Goal: Task Accomplishment & Management: Use online tool/utility

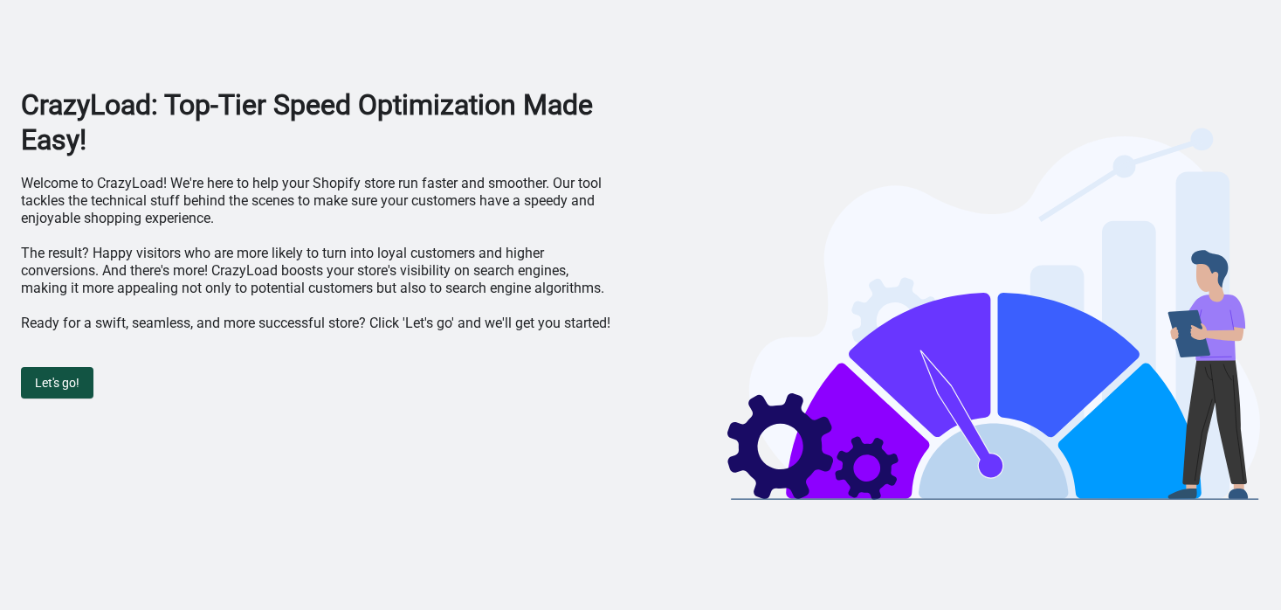
click at [59, 392] on button "Let's go!" at bounding box center [57, 382] width 72 height 31
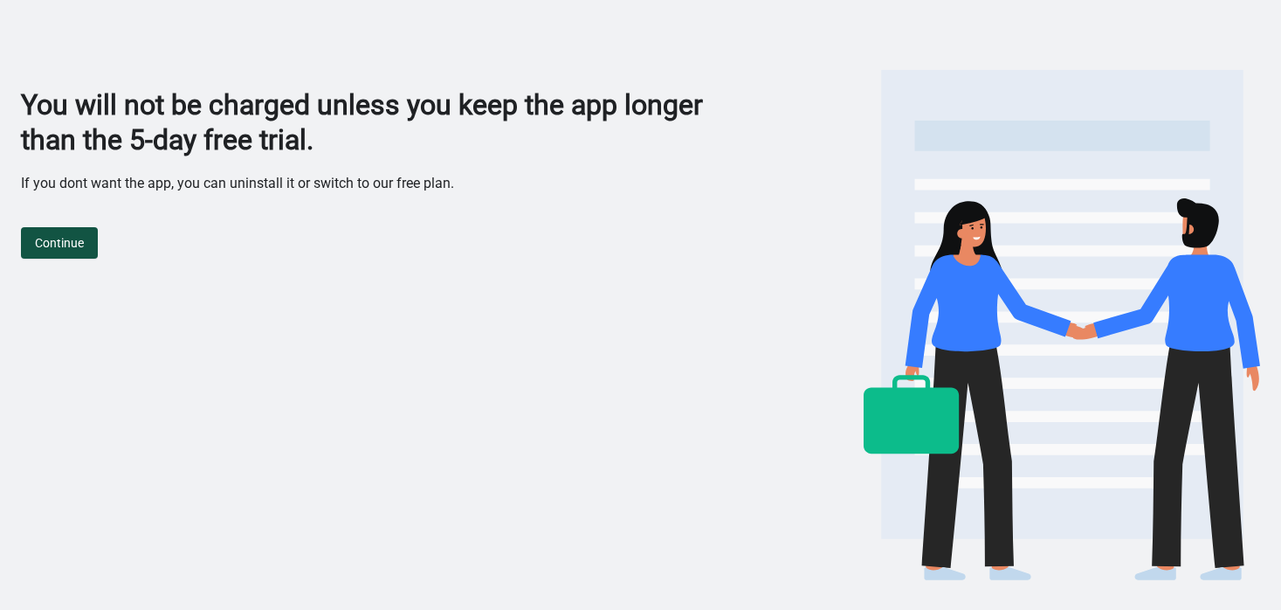
click at [78, 227] on button "Continue" at bounding box center [59, 242] width 77 height 31
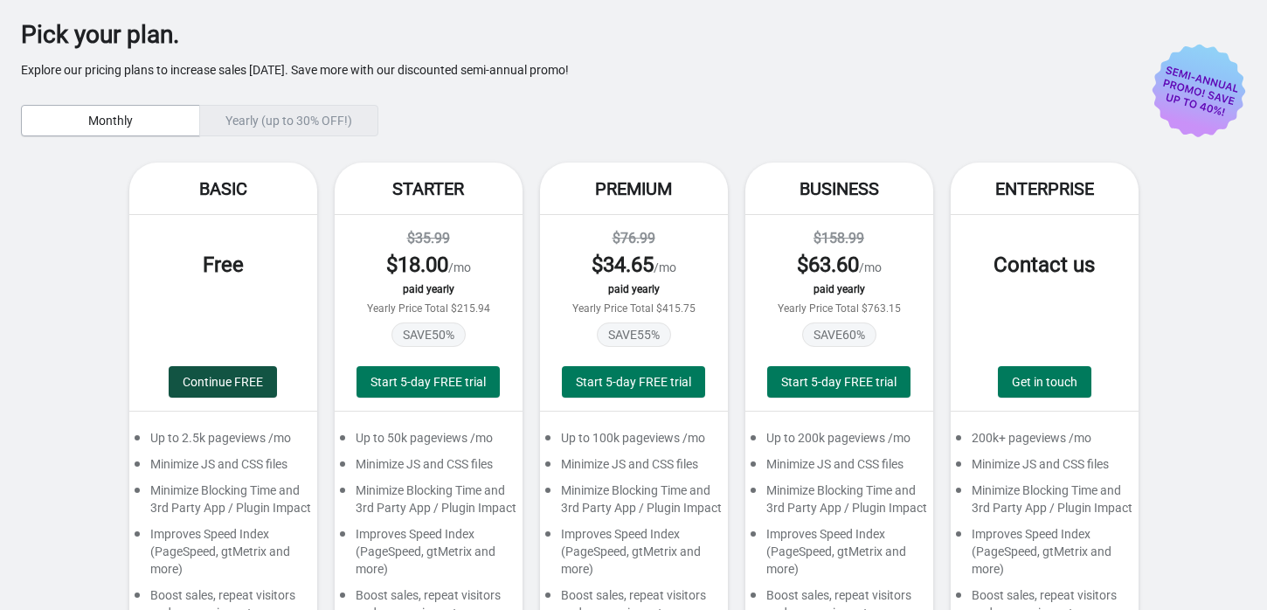
click at [252, 376] on span "Continue FREE" at bounding box center [223, 382] width 80 height 14
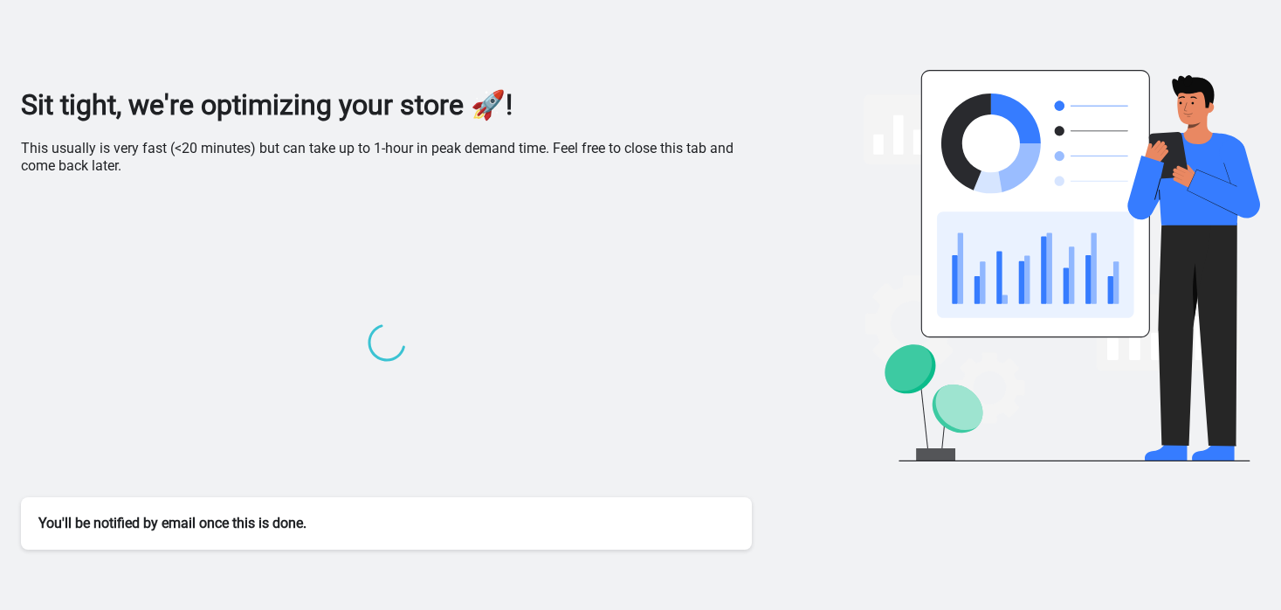
click at [535, 98] on h1 "Sit tight, we're optimizing your store 🚀!" at bounding box center [386, 104] width 731 height 35
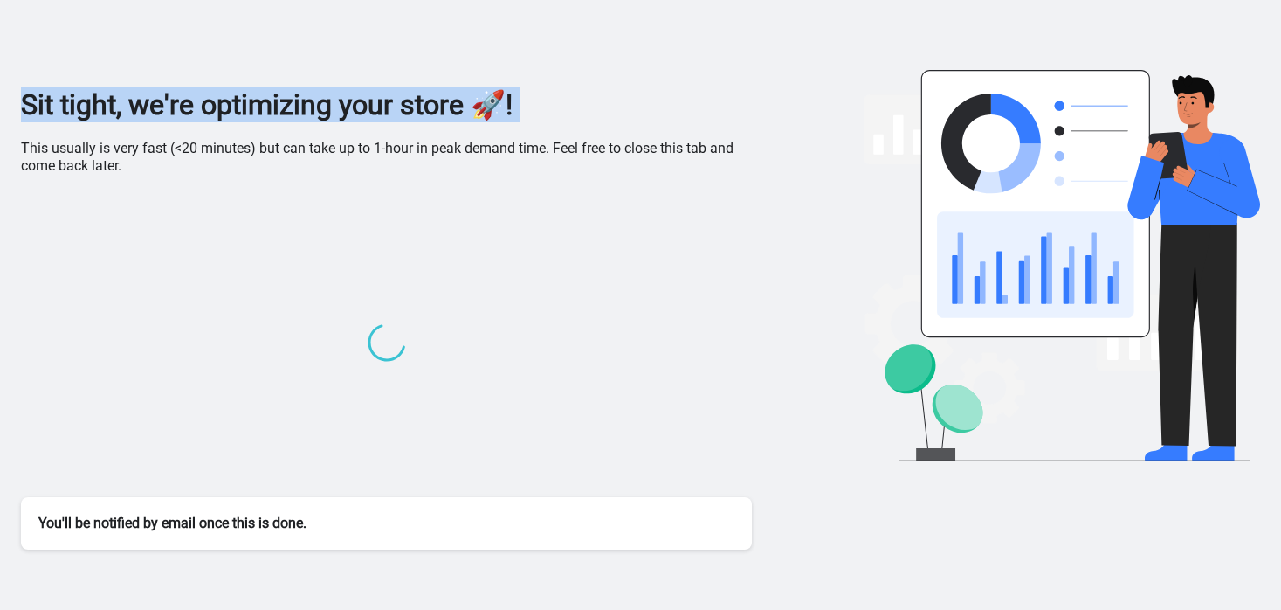
click at [535, 98] on h1 "Sit tight, we're optimizing your store 🚀!" at bounding box center [386, 104] width 731 height 35
click at [442, 107] on h1 "Sit tight, we're optimizing your store 🚀!" at bounding box center [386, 104] width 731 height 35
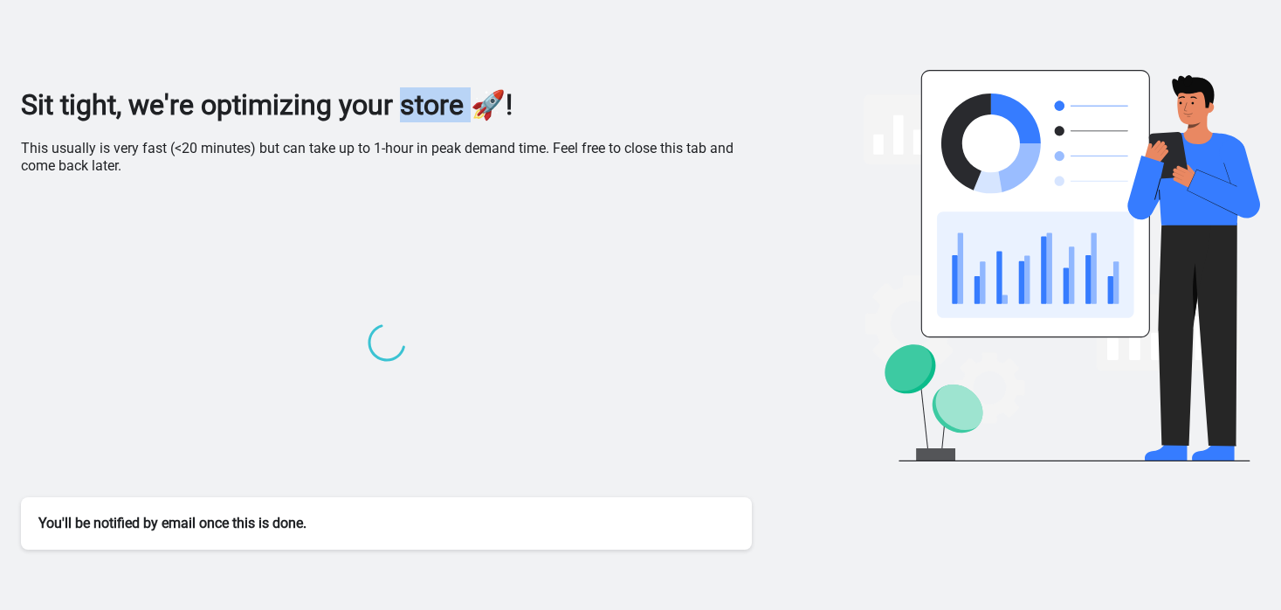
click at [442, 107] on h1 "Sit tight, we're optimizing your store 🚀!" at bounding box center [386, 104] width 731 height 35
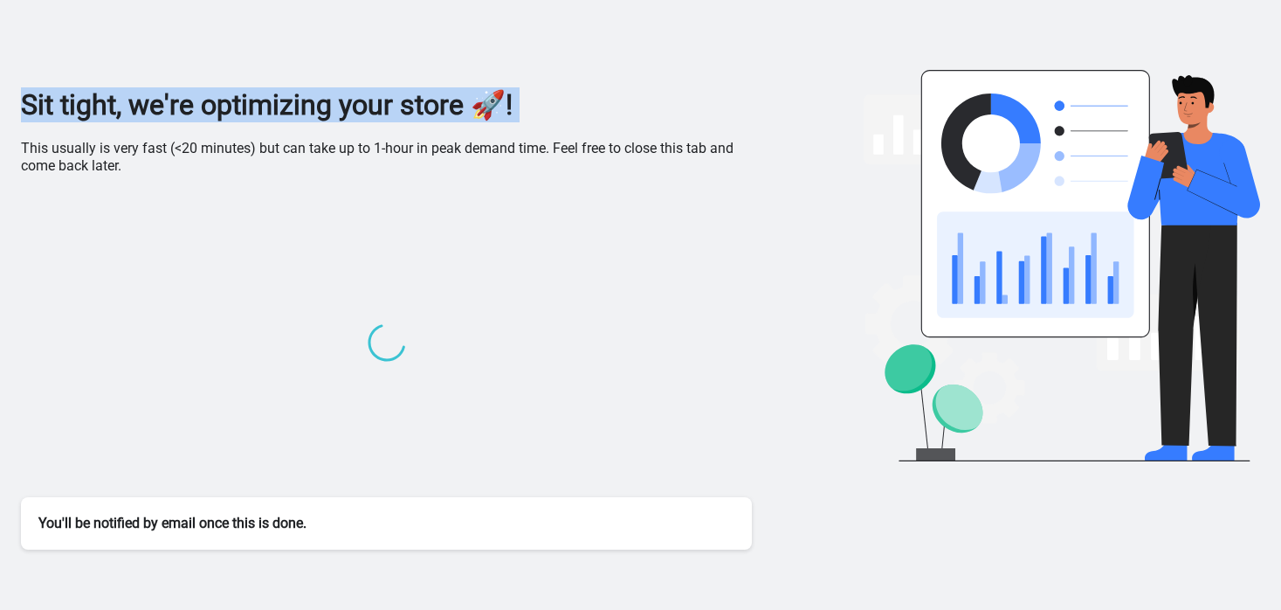
click at [442, 107] on h1 "Sit tight, we're optimizing your store 🚀!" at bounding box center [386, 104] width 731 height 35
click at [482, 117] on h1 "Sit tight, we're optimizing your store 🚀!" at bounding box center [386, 104] width 731 height 35
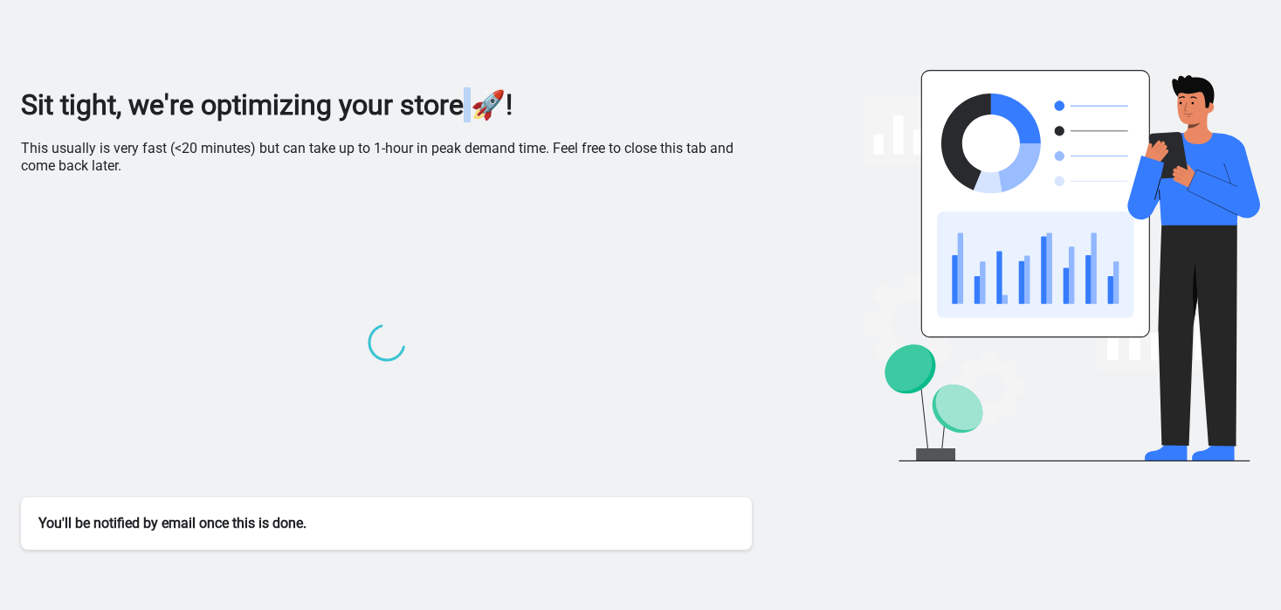
click at [482, 117] on h1 "Sit tight, we're optimizing your store 🚀!" at bounding box center [386, 104] width 731 height 35
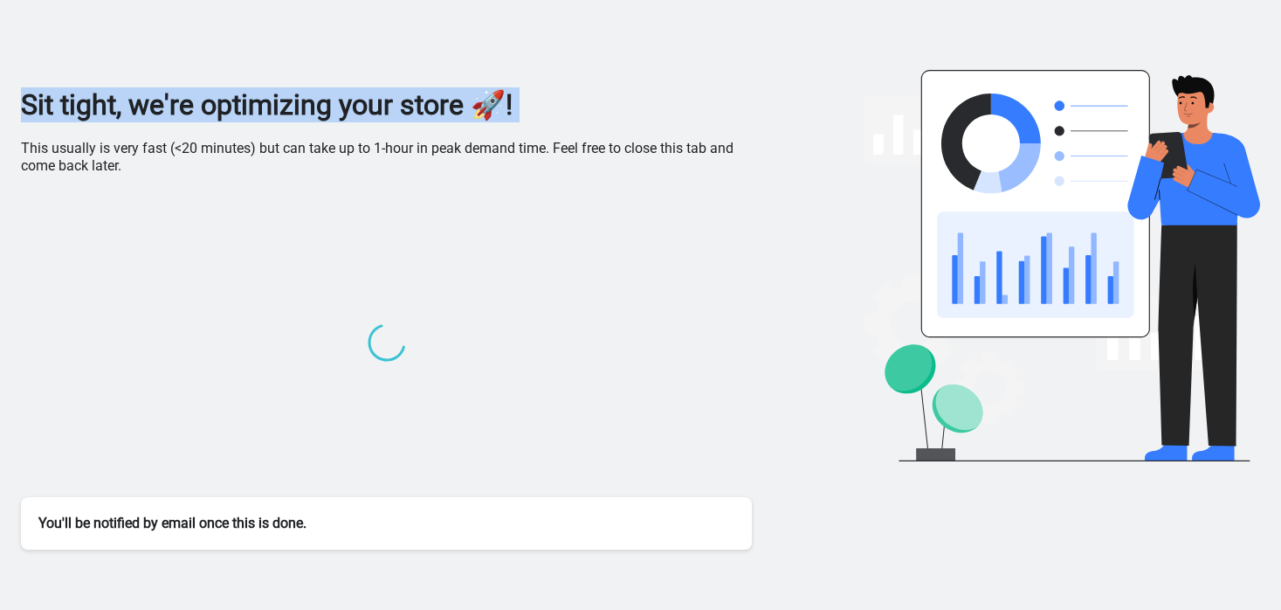
click at [482, 117] on h1 "Sit tight, we're optimizing your store 🚀!" at bounding box center [386, 104] width 731 height 35
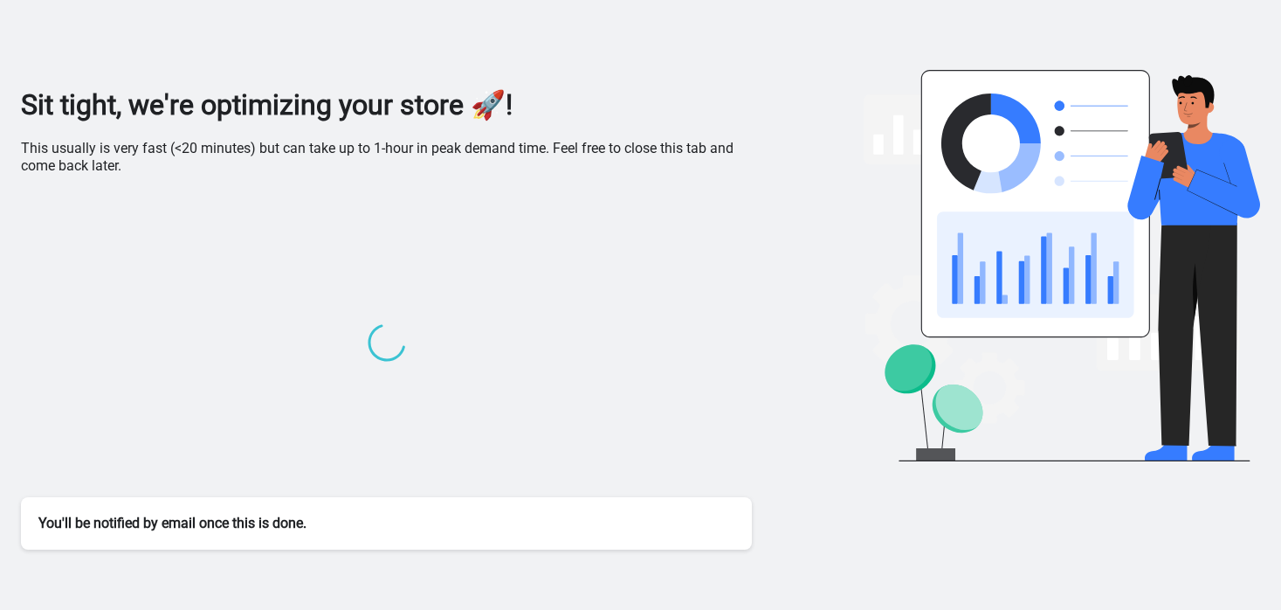
click at [572, 313] on div at bounding box center [386, 344] width 731 height 305
